Goal: Task Accomplishment & Management: Manage account settings

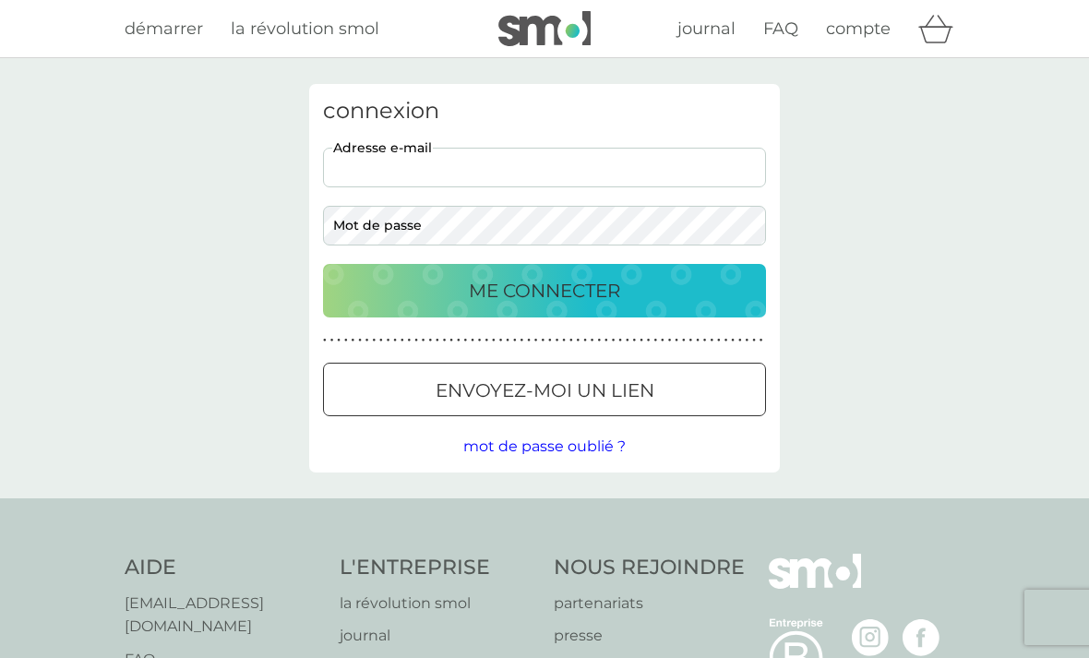
type input "kawtharelmoussati@gmail.com"
click at [544, 290] on button "ME CONNECTER" at bounding box center [544, 291] width 443 height 54
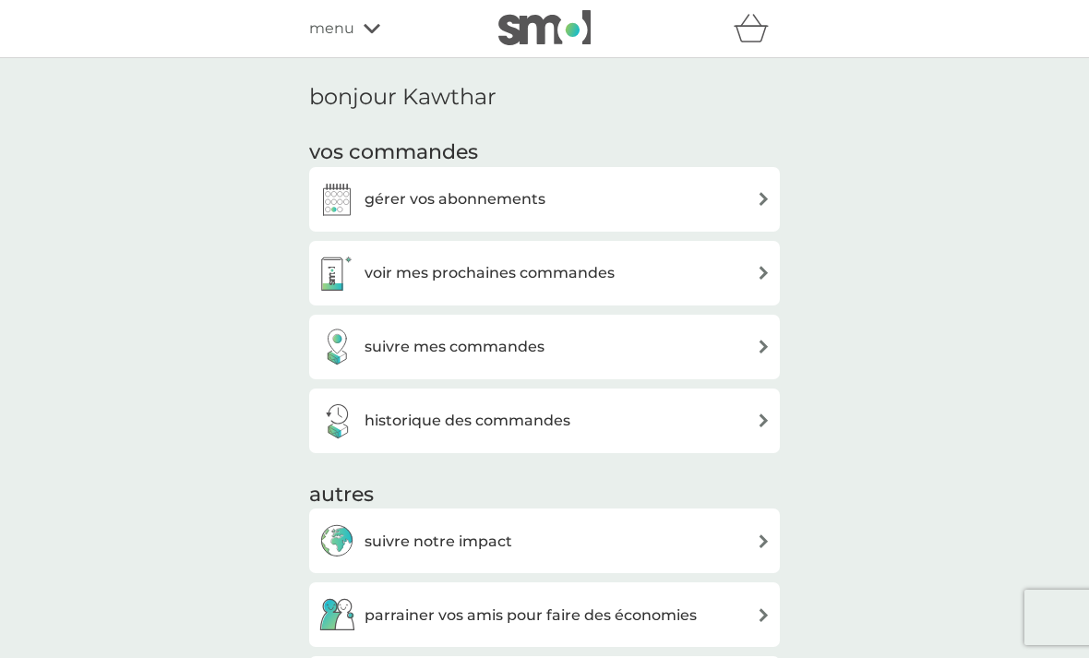
click at [724, 186] on div "gérer vos abonnements" at bounding box center [544, 199] width 452 height 37
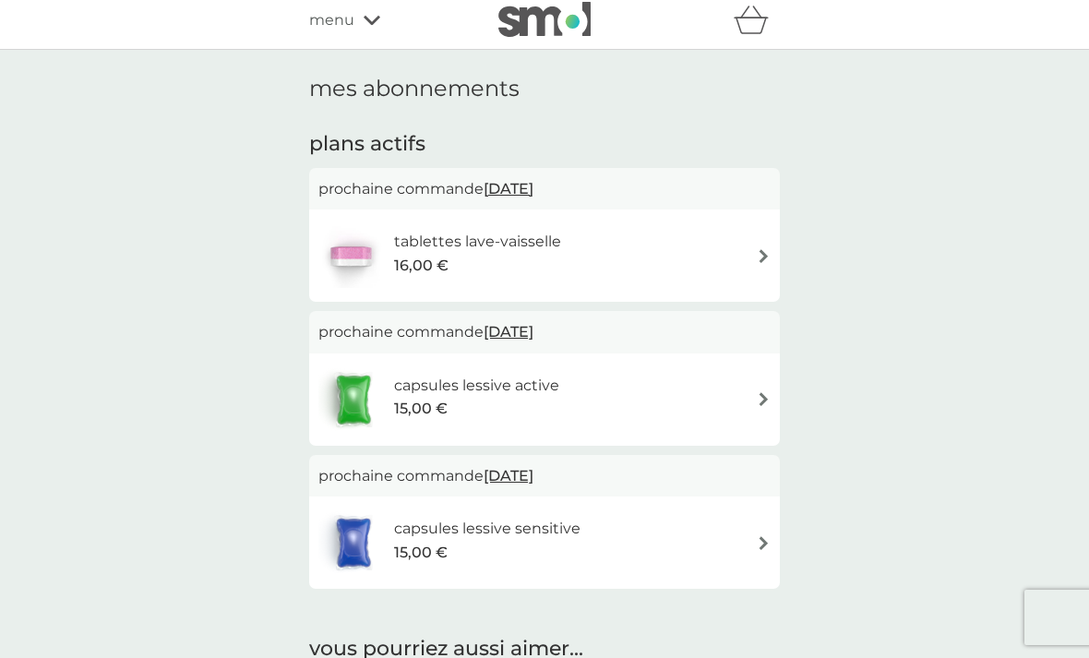
scroll to position [33, 0]
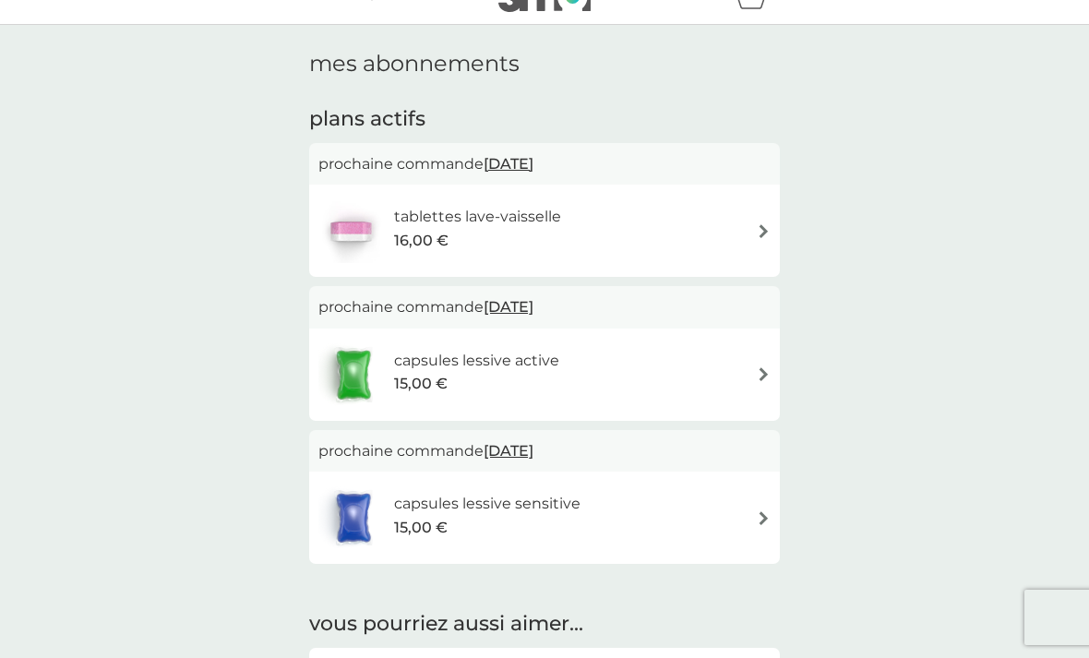
click at [729, 216] on div "tablettes lave-vaisselle 16,00 €" at bounding box center [544, 230] width 452 height 65
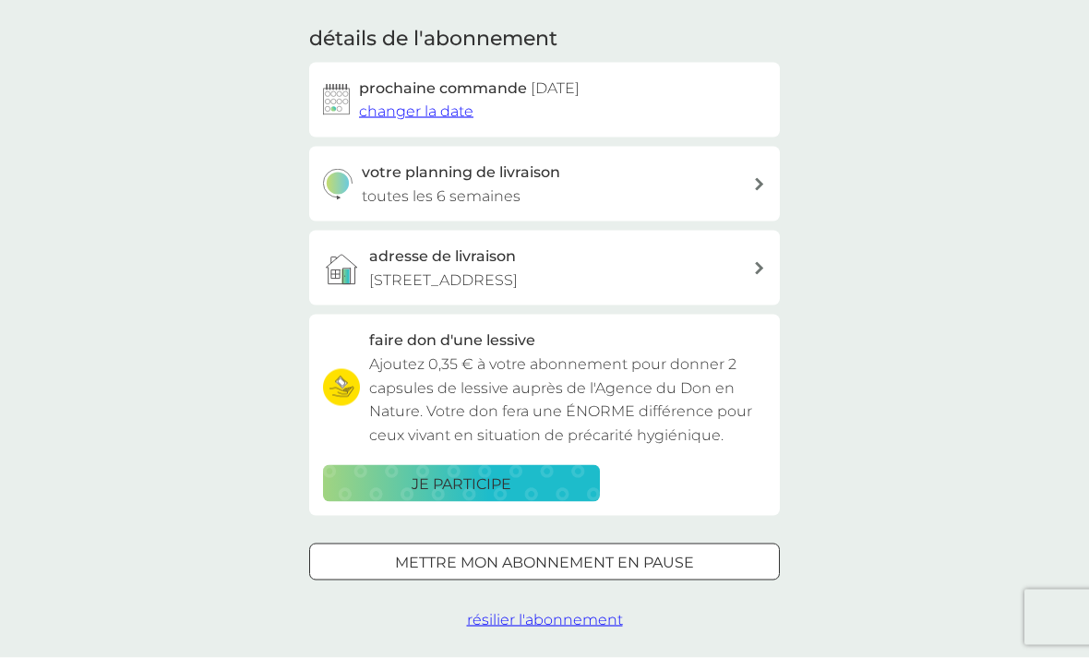
scroll to position [250, 0]
click at [590, 616] on span "résilier l'abonnement" at bounding box center [545, 619] width 156 height 18
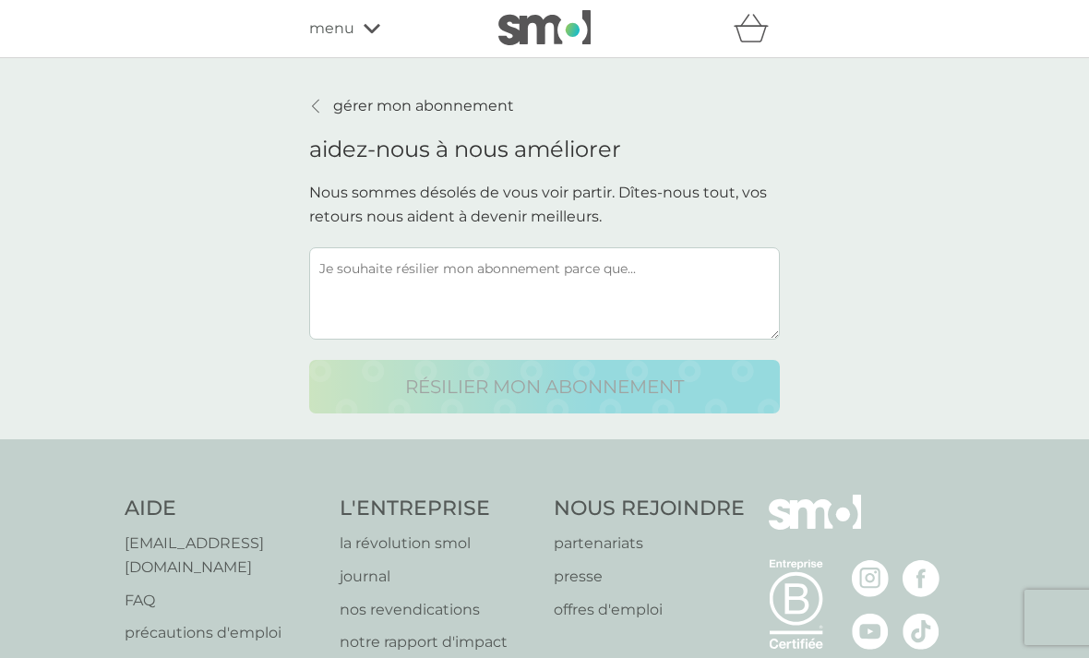
click at [674, 289] on textarea at bounding box center [544, 293] width 471 height 92
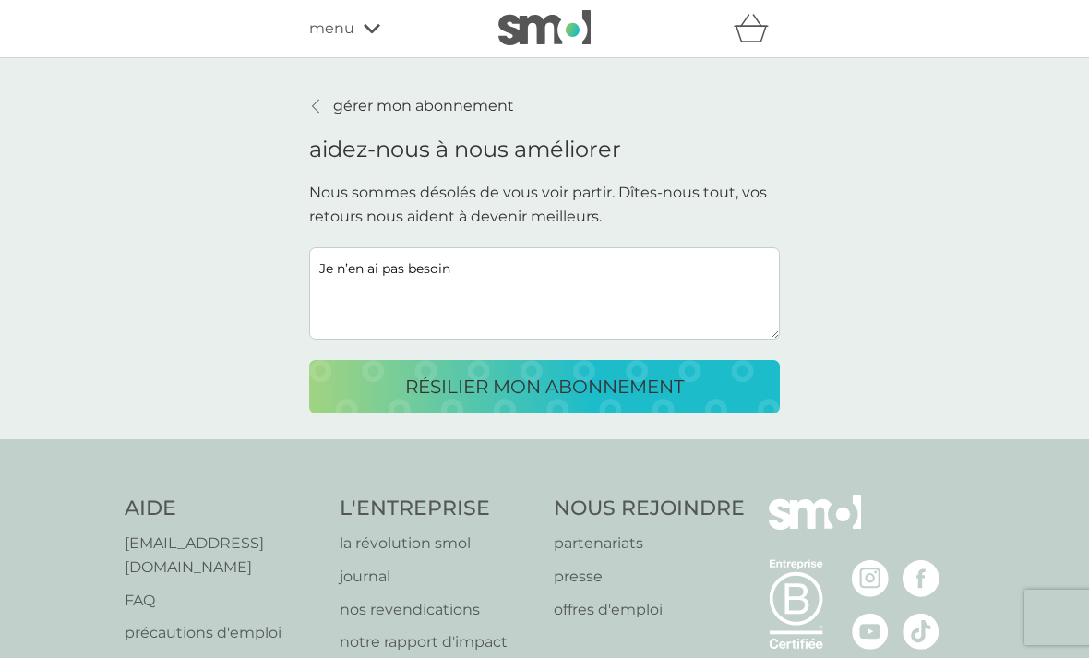
type textarea "Je n’en ai pas besoin"
click at [367, 378] on div "résilier mon abonnement" at bounding box center [545, 387] width 434 height 30
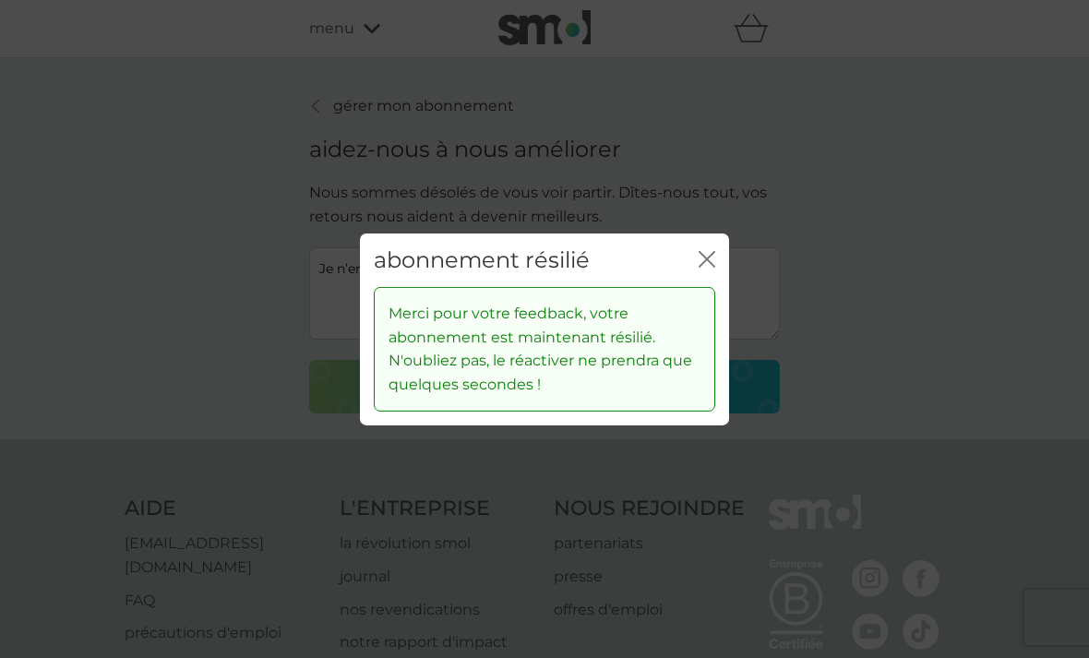
click at [693, 287] on div "abonnement résilié fermer" at bounding box center [544, 259] width 369 height 54
click at [699, 267] on icon "fermer" at bounding box center [706, 258] width 17 height 17
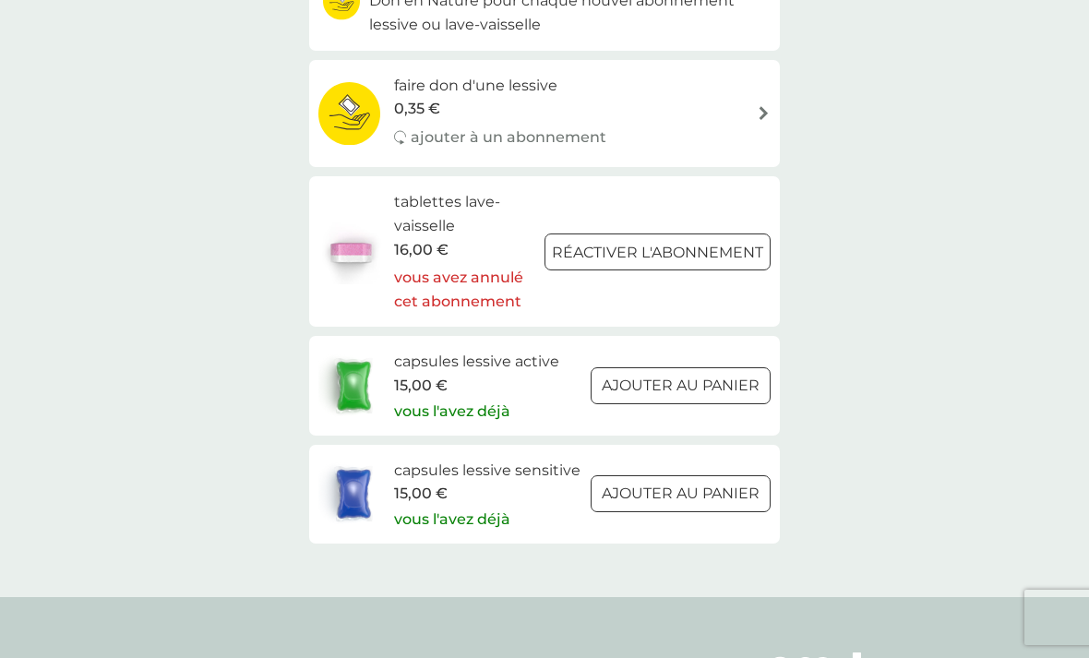
scroll to position [198, 0]
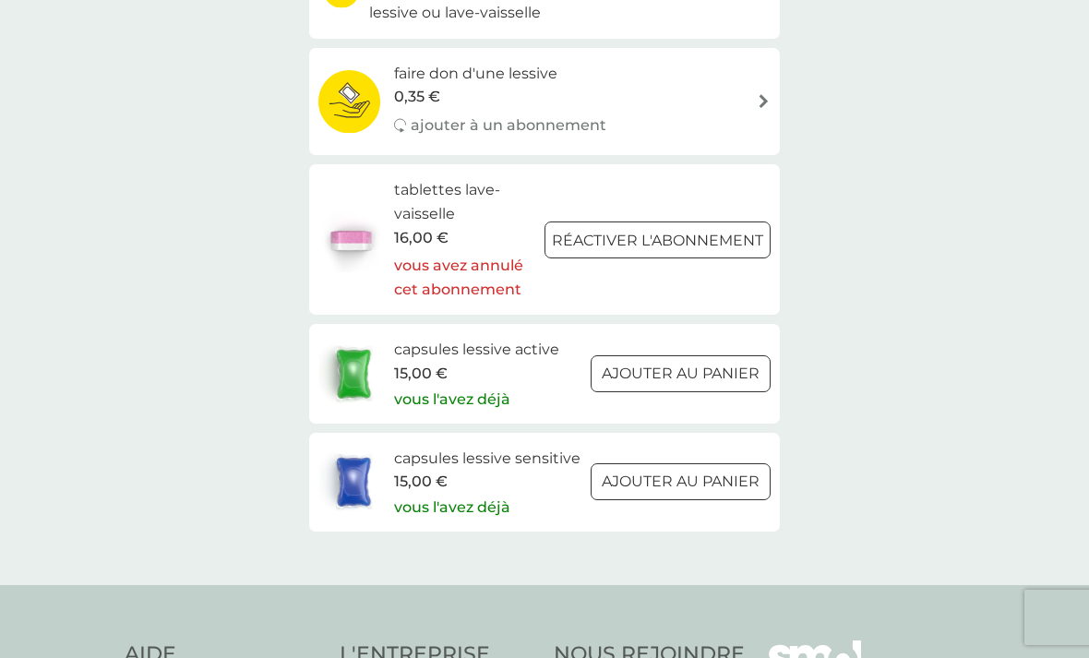
click at [350, 372] on img at bounding box center [353, 373] width 70 height 65
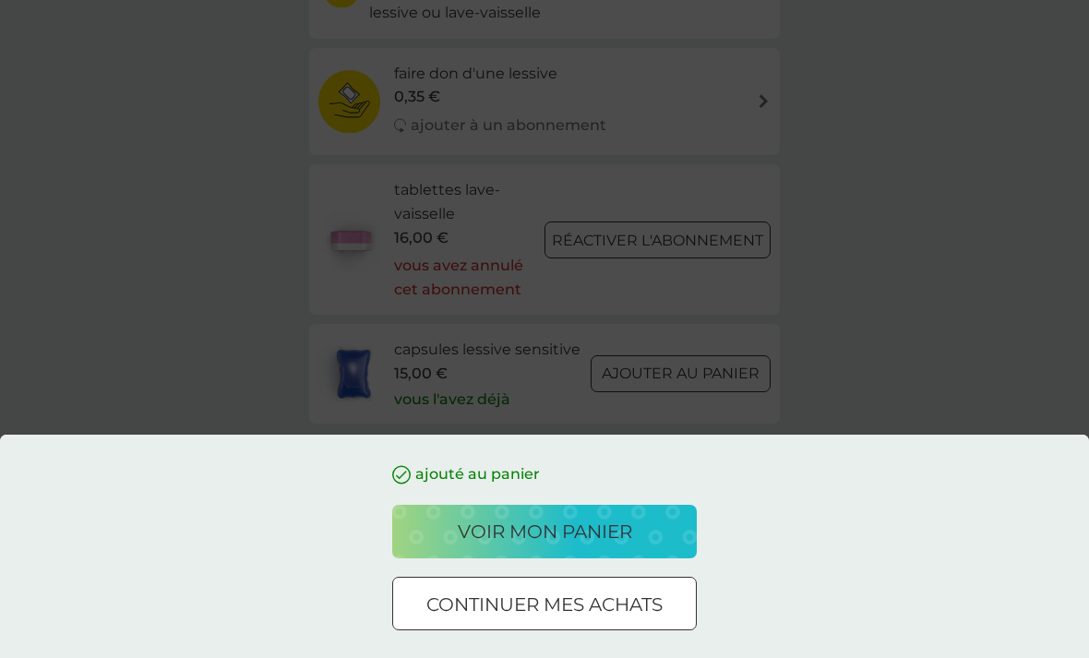
click at [1039, 377] on div "ajouté au panier voir mon panier continuer mes achats" at bounding box center [544, 329] width 1089 height 658
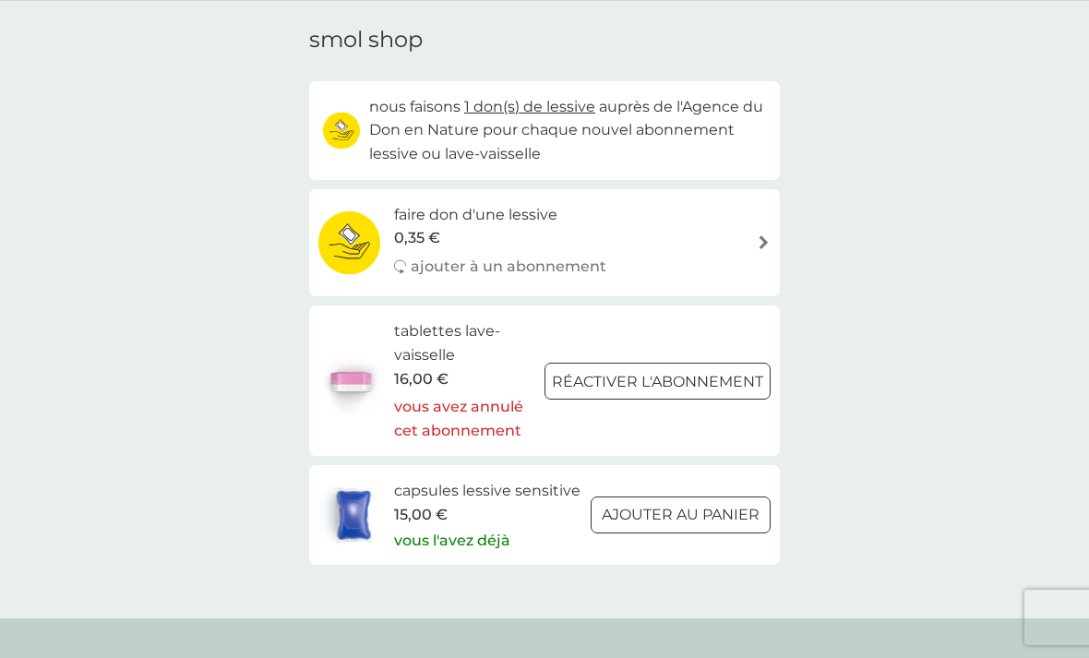
scroll to position [0, 0]
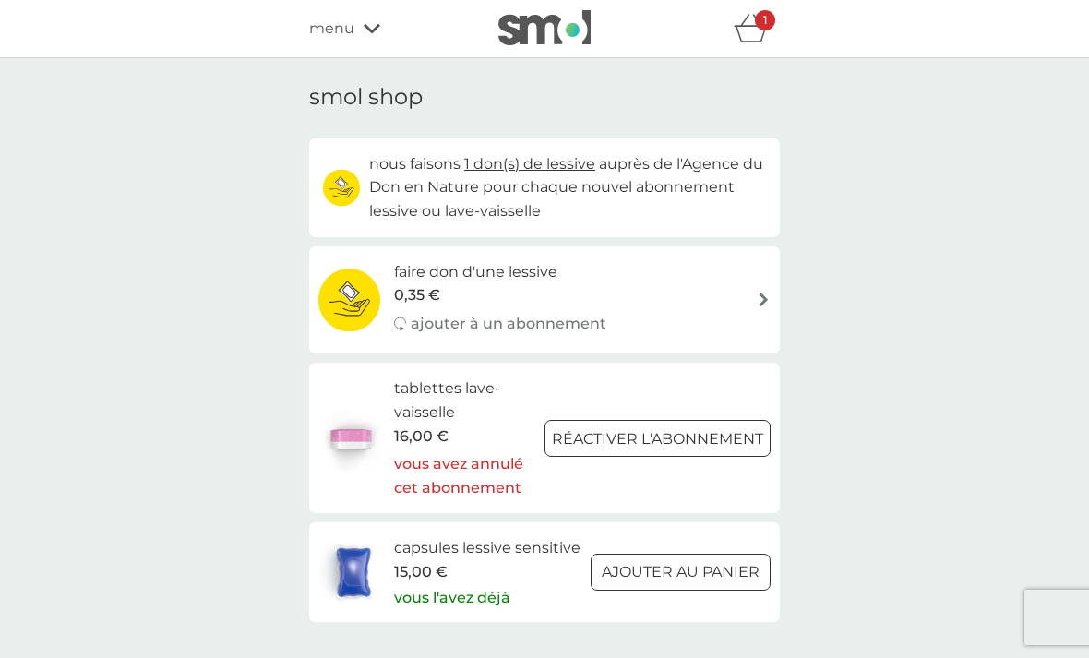
click at [764, 35] on icon "panier" at bounding box center [750, 28] width 35 height 29
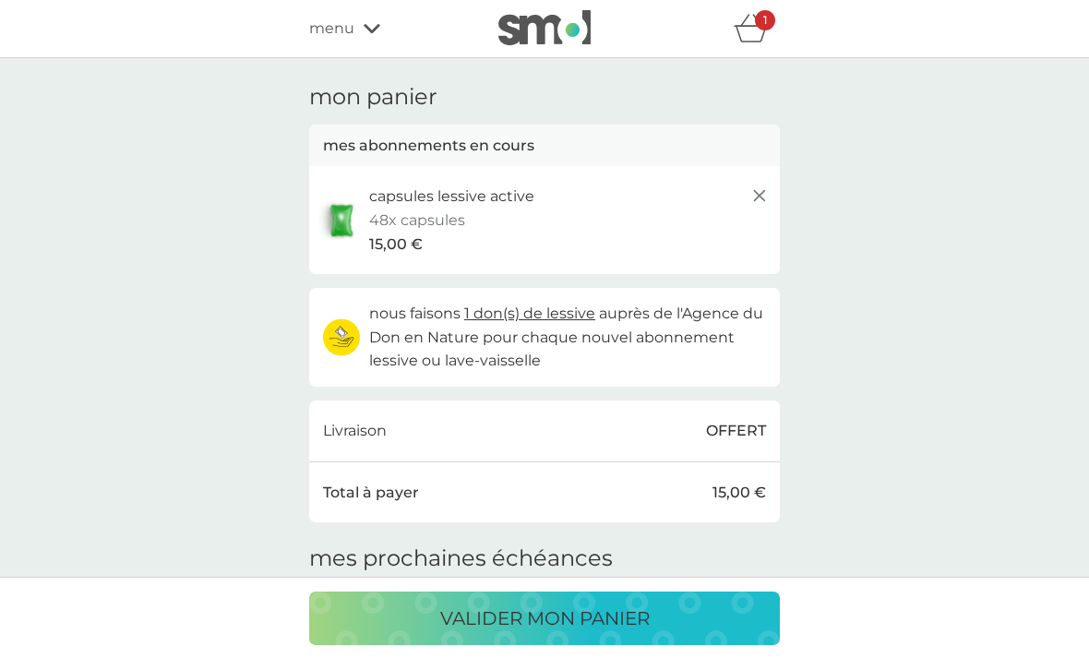
click at [752, 204] on icon at bounding box center [759, 196] width 22 height 22
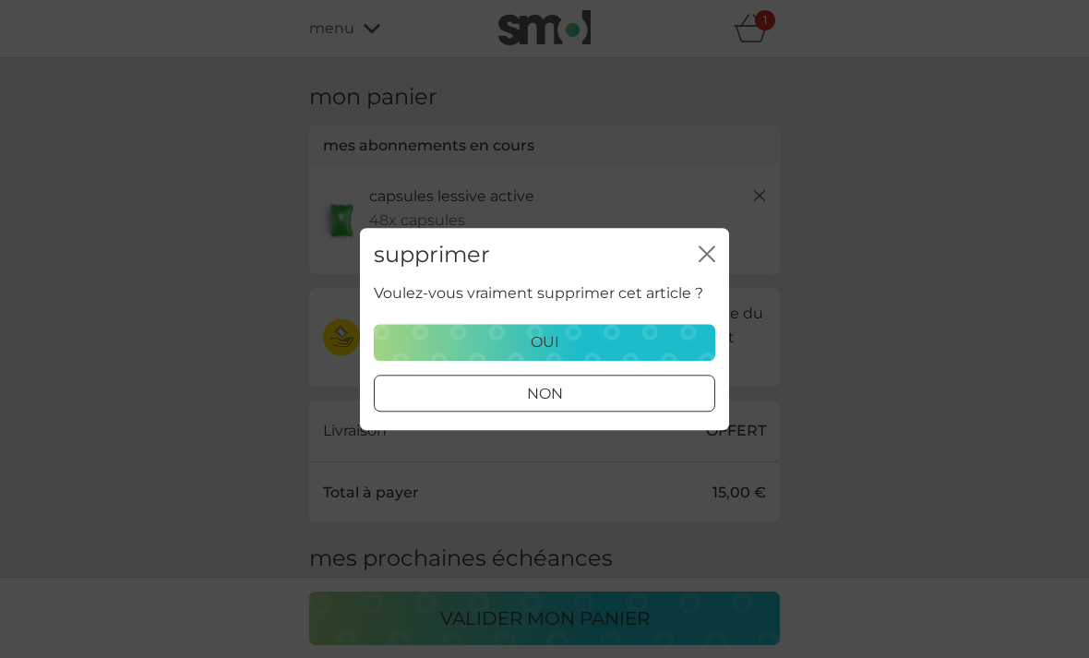
click at [654, 340] on div "oui" at bounding box center [544, 342] width 317 height 24
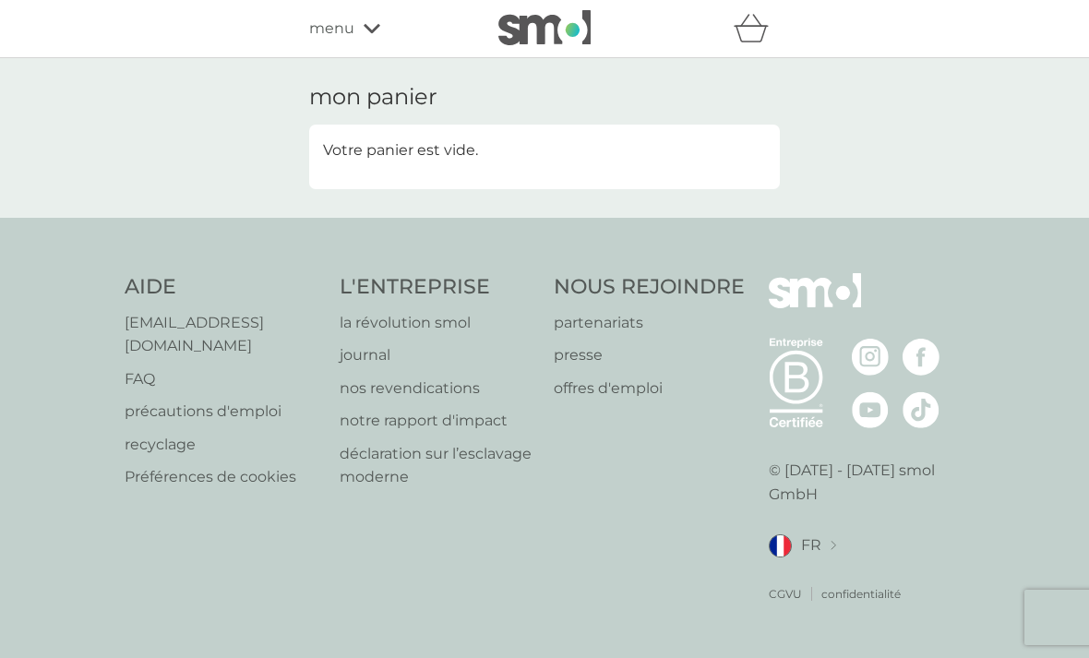
click at [377, 31] on icon at bounding box center [371, 28] width 17 height 11
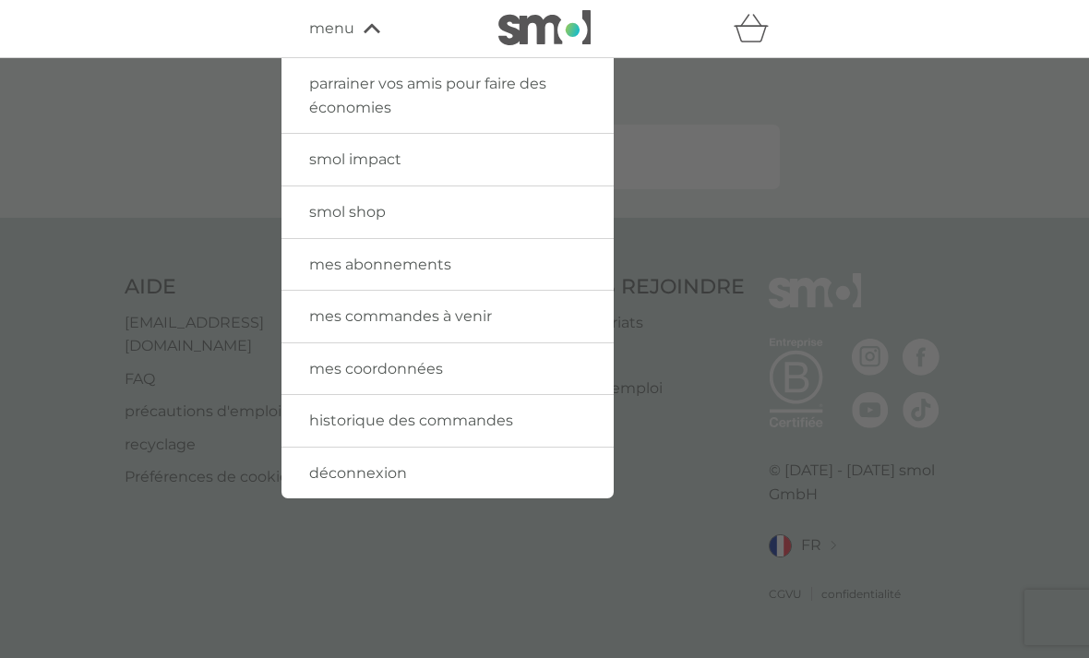
click at [320, 263] on span "mes abonnements" at bounding box center [380, 265] width 142 height 18
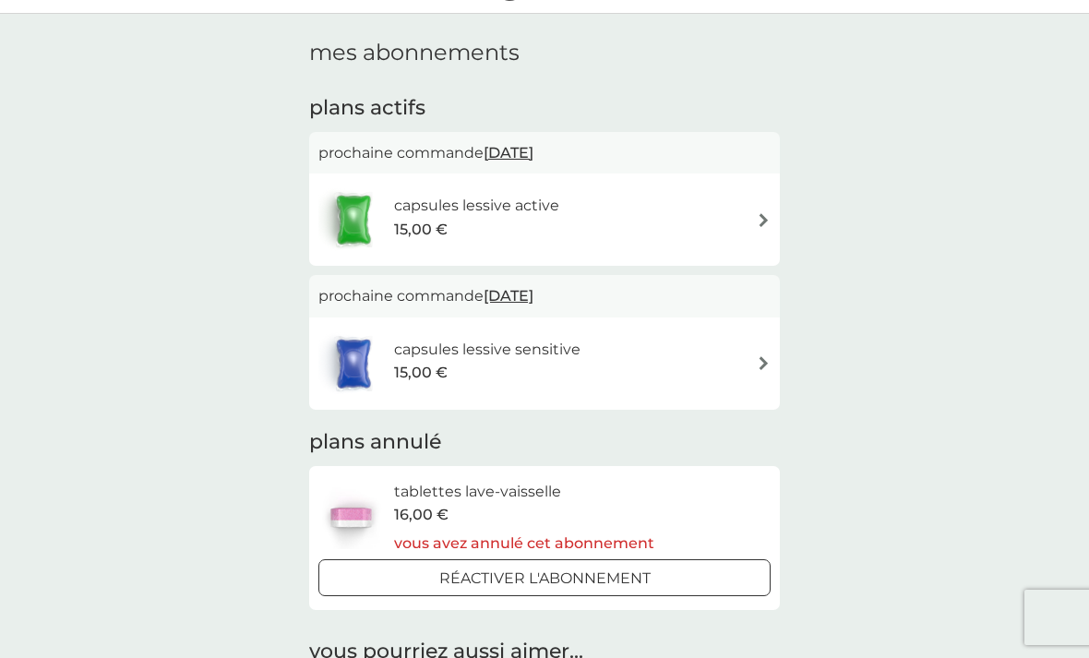
scroll to position [47, 0]
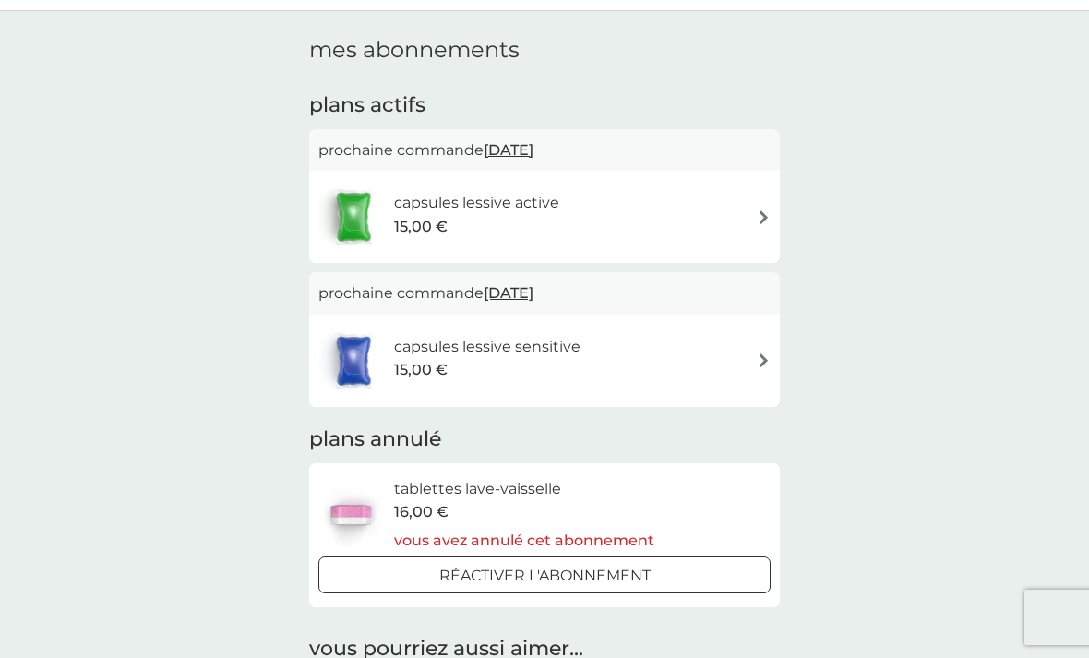
click at [750, 220] on div "capsules lessive active 15,00 €" at bounding box center [544, 217] width 452 height 65
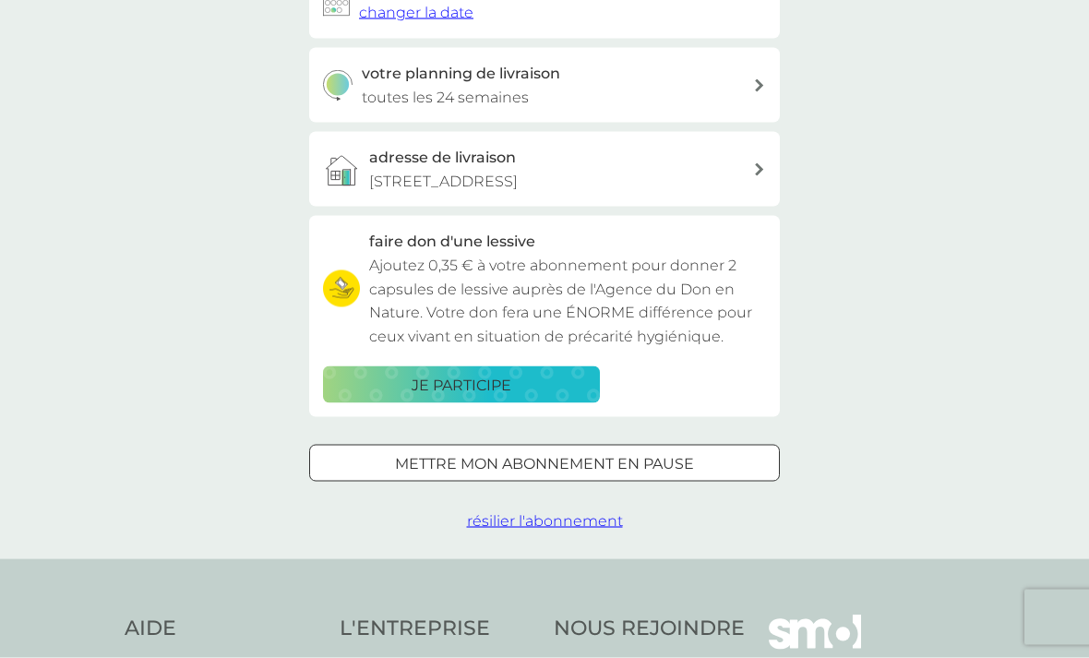
scroll to position [350, 0]
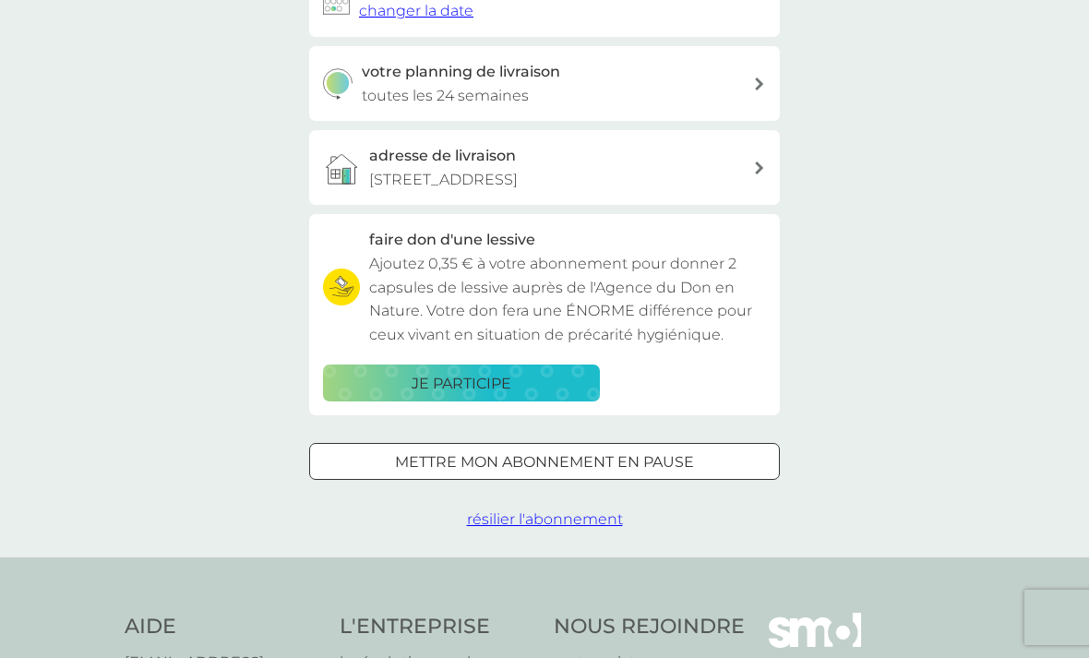
click at [636, 454] on p "mettre mon abonnement en pause" at bounding box center [544, 462] width 299 height 24
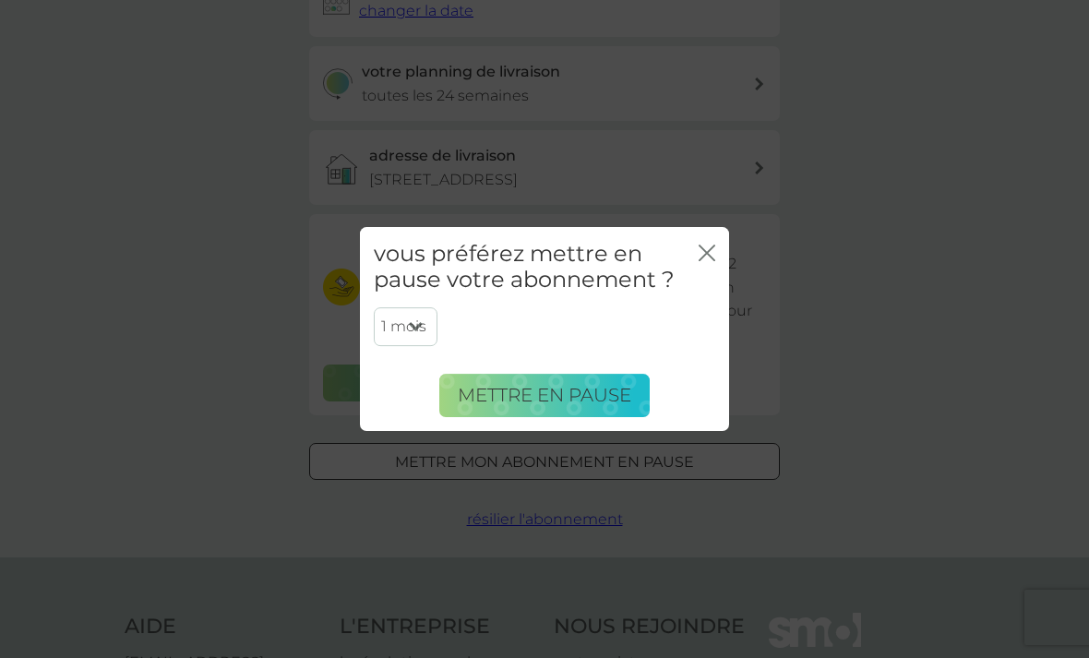
click at [420, 346] on select "1 mois 2 mois 3 mois 4 mois 5 mois 6 mois" at bounding box center [406, 326] width 64 height 39
click at [705, 264] on button "fermer" at bounding box center [706, 253] width 17 height 19
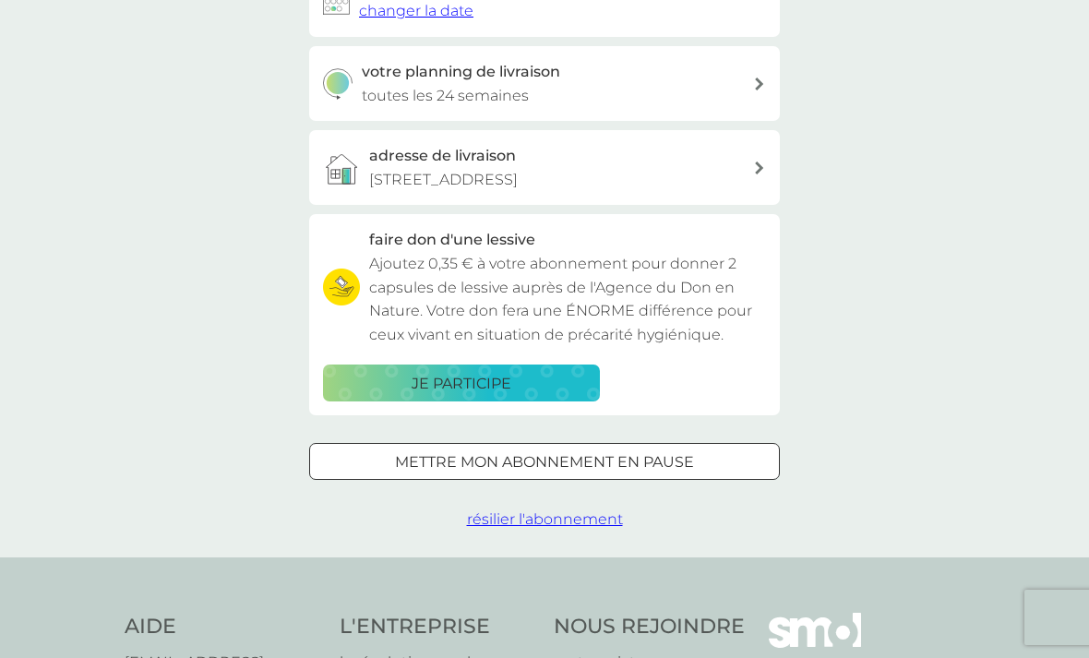
click at [567, 516] on span "résilier l'abonnement" at bounding box center [545, 519] width 156 height 18
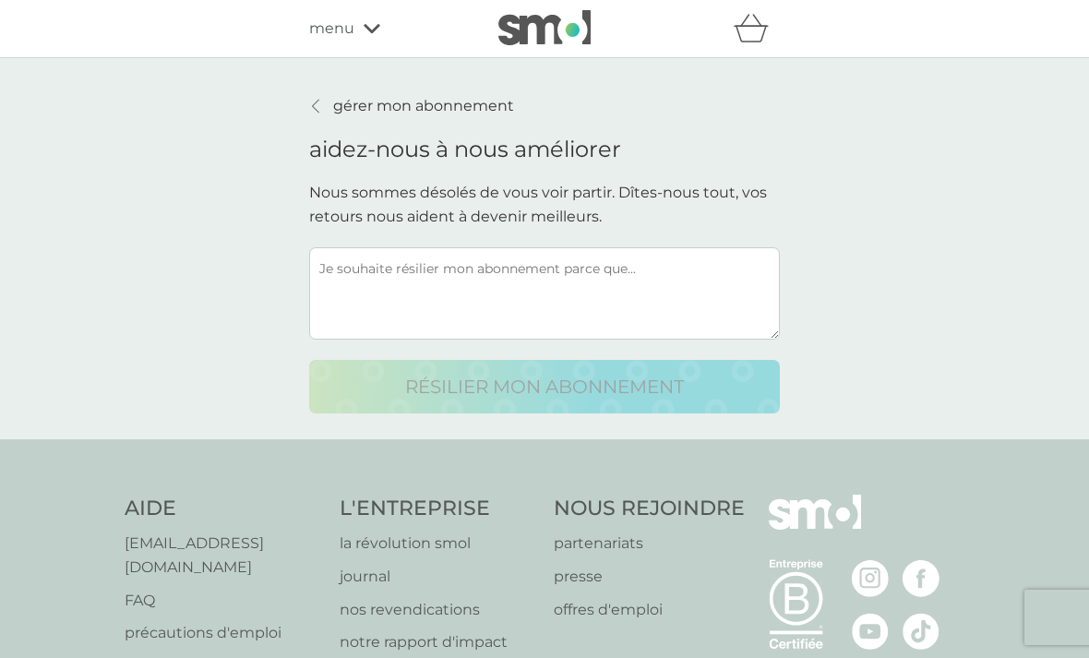
click at [719, 258] on textarea at bounding box center [544, 293] width 471 height 92
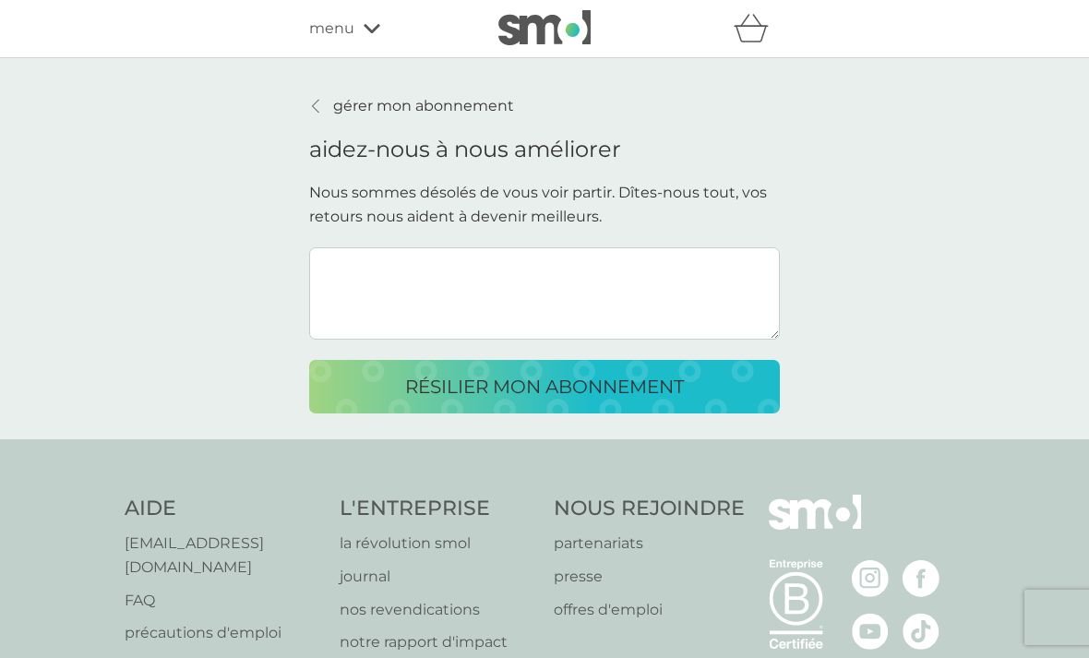
click at [670, 386] on p "résilier mon abonnement" at bounding box center [544, 387] width 279 height 30
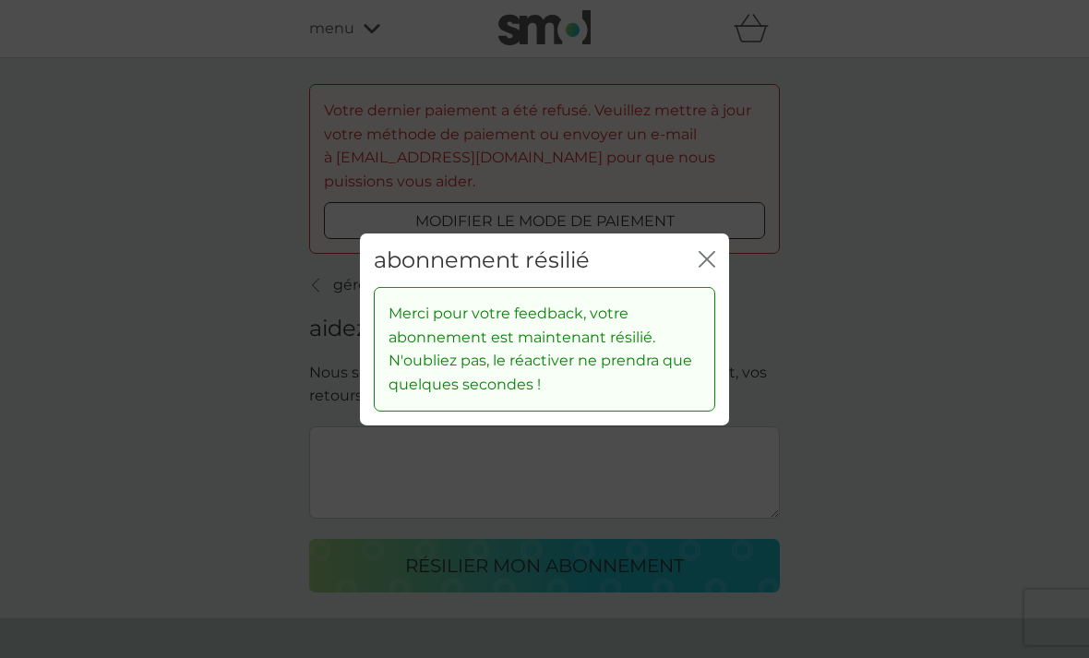
click at [706, 266] on icon "fermer" at bounding box center [702, 258] width 7 height 15
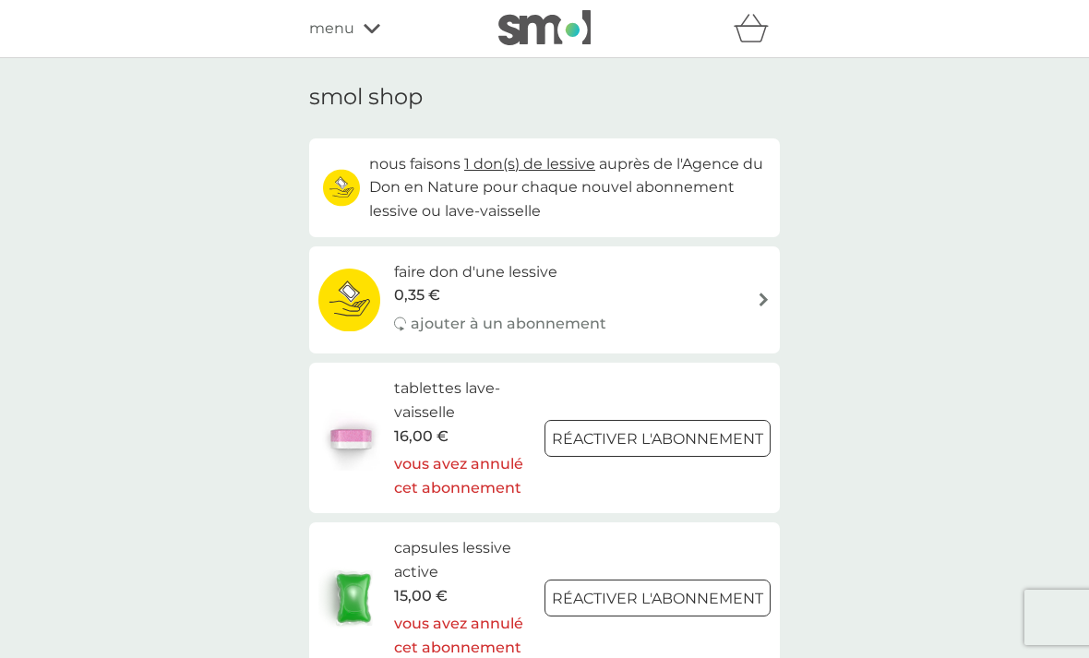
click at [369, 33] on icon at bounding box center [371, 28] width 17 height 11
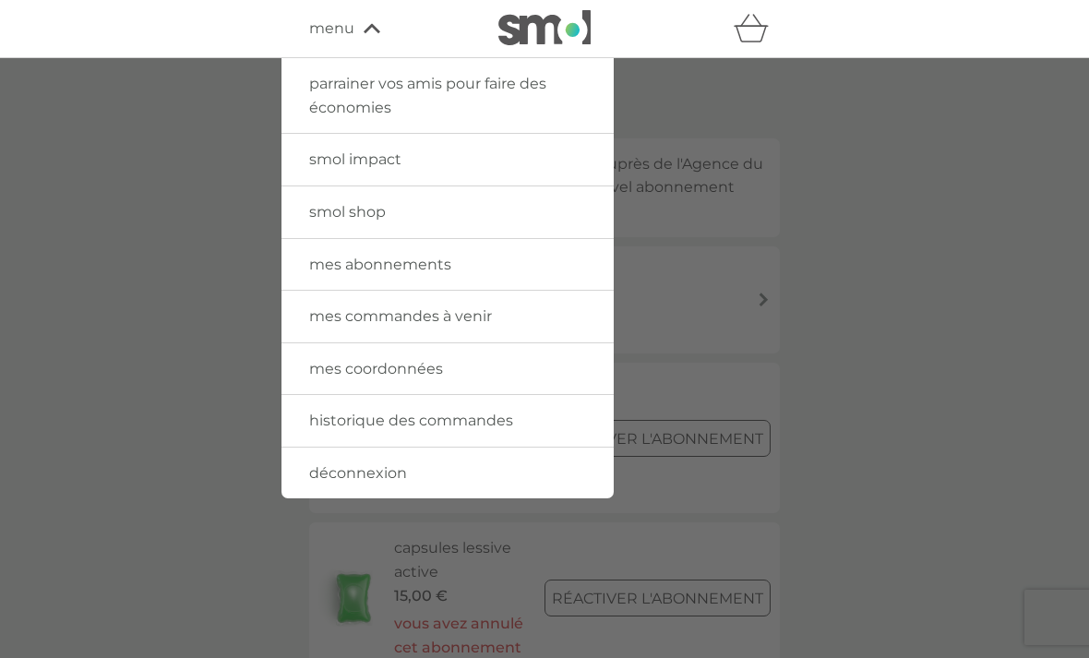
click at [318, 270] on span "mes abonnements" at bounding box center [380, 265] width 142 height 18
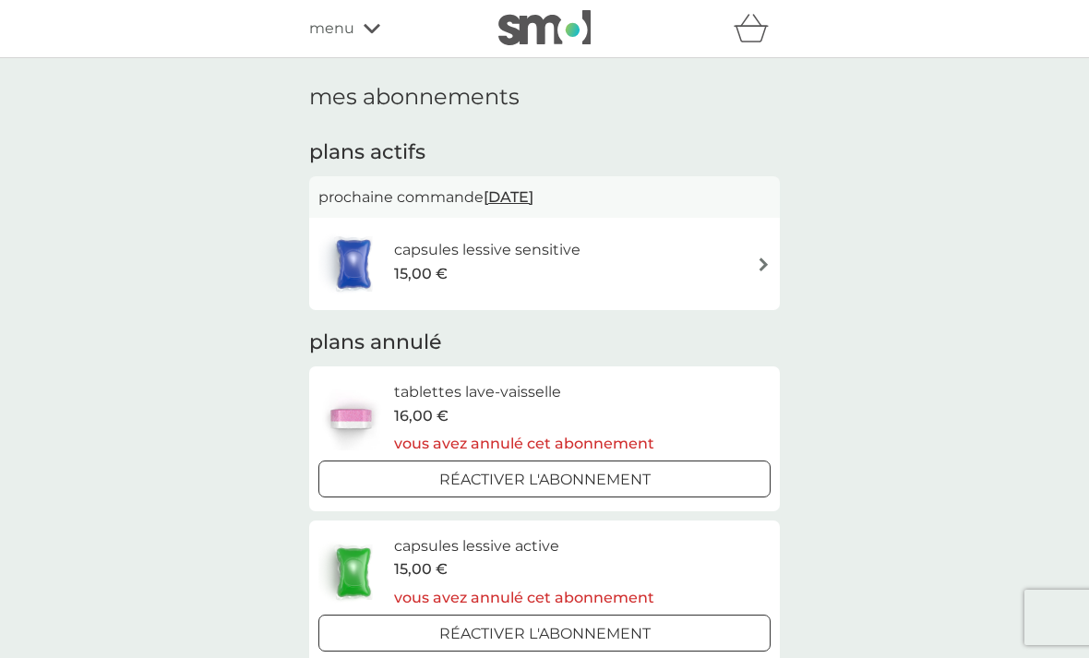
click at [759, 257] on img at bounding box center [763, 264] width 14 height 14
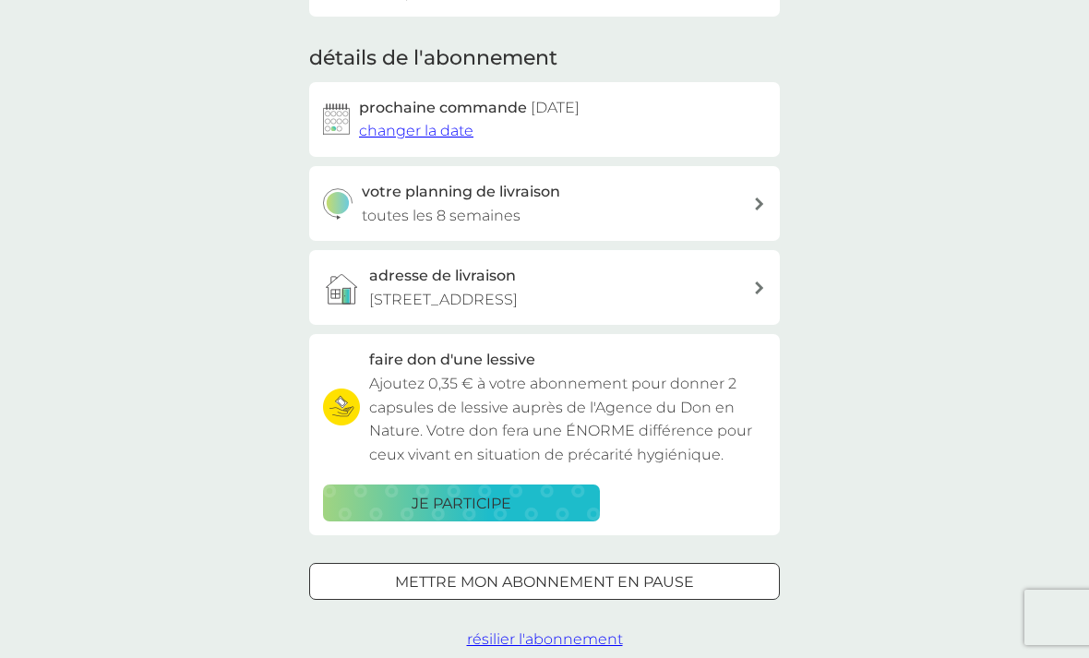
scroll to position [234, 0]
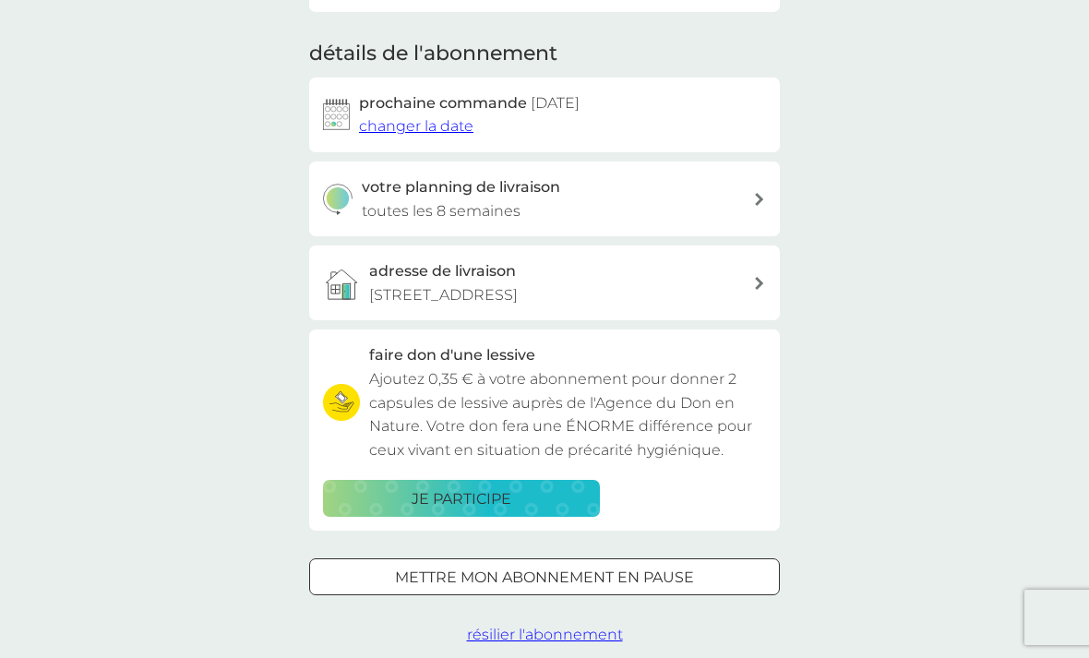
click at [567, 631] on span "résilier l'abonnement" at bounding box center [545, 634] width 156 height 18
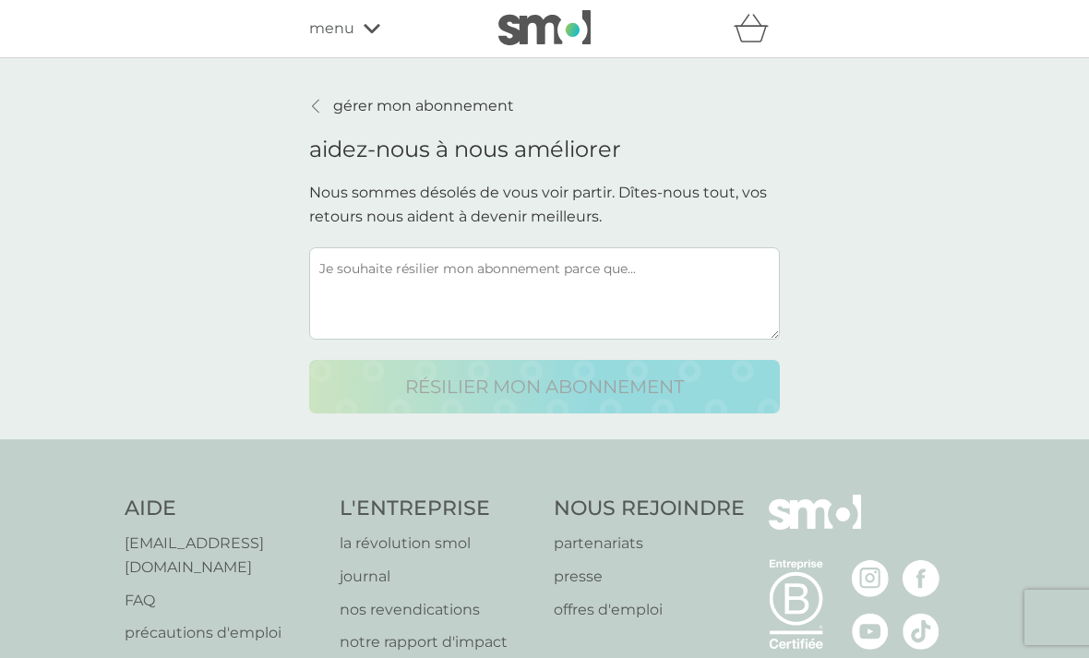
click at [661, 285] on textarea at bounding box center [544, 293] width 471 height 92
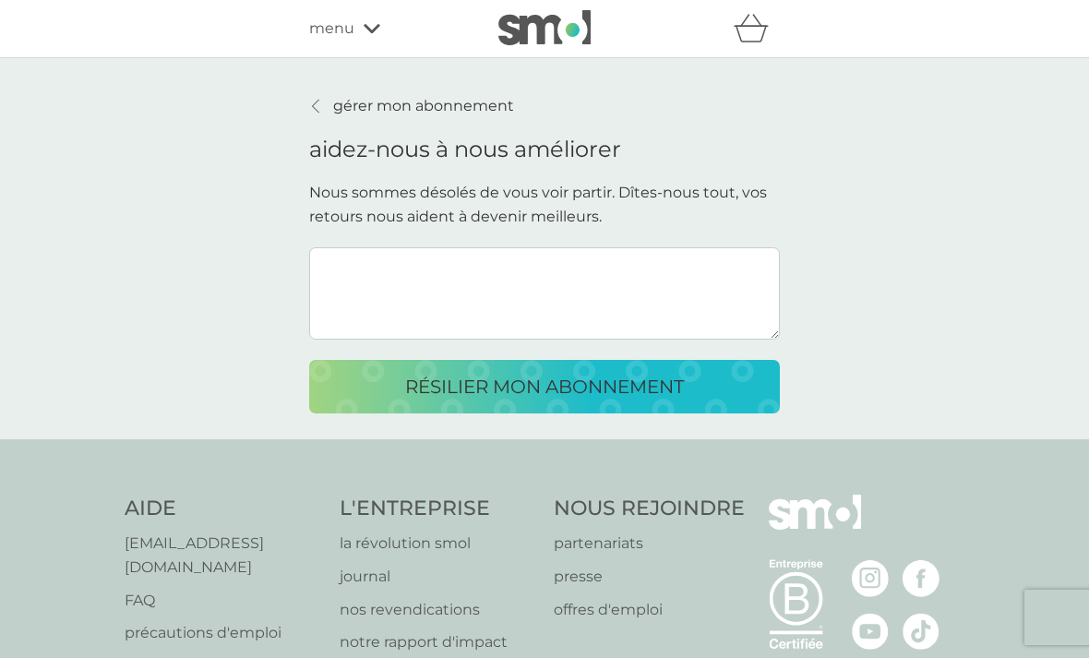
click at [673, 387] on p "résilier mon abonnement" at bounding box center [544, 387] width 279 height 30
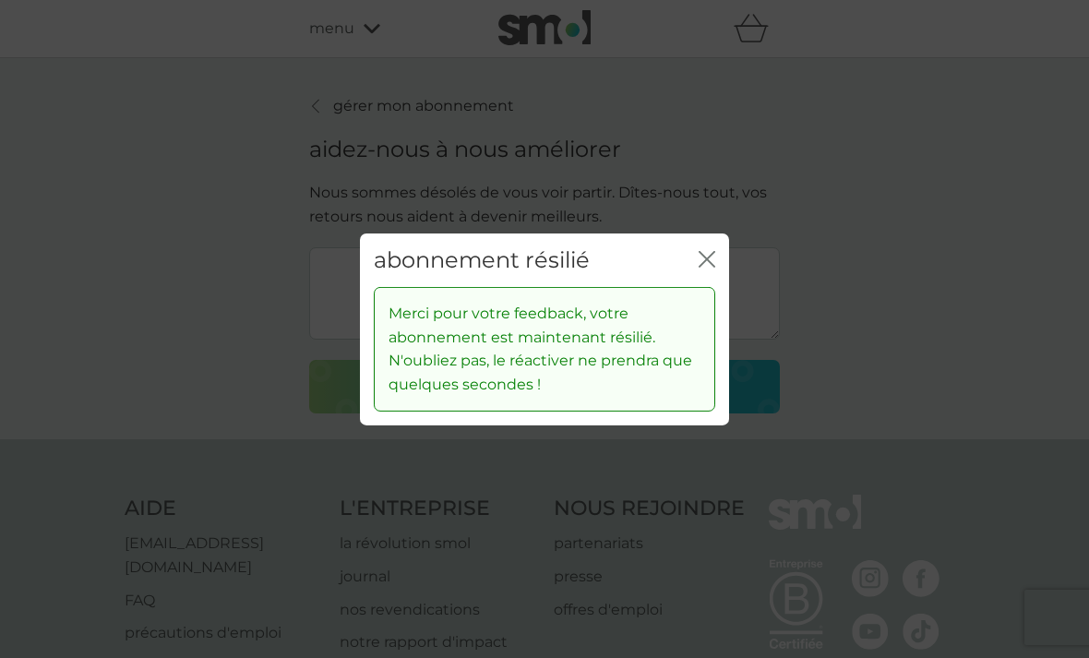
click at [701, 267] on icon "fermer" at bounding box center [706, 258] width 17 height 17
